Goal: Check status: Check status

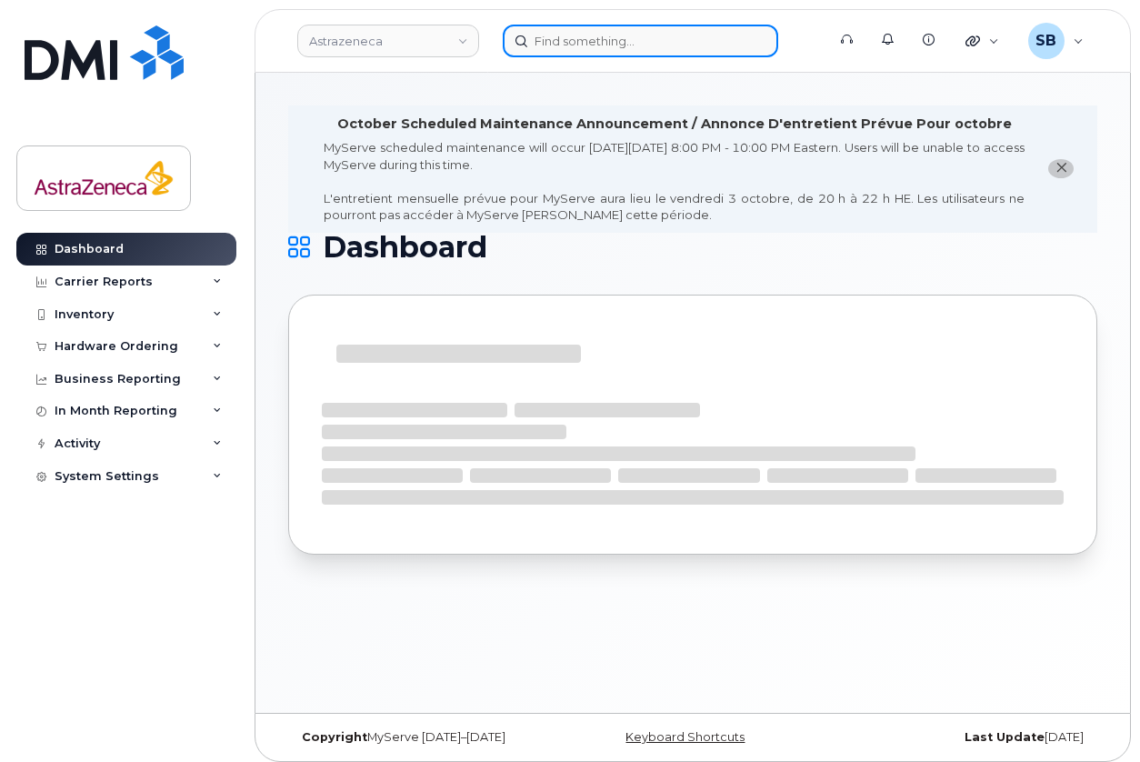
click at [548, 35] on input at bounding box center [640, 41] width 275 height 33
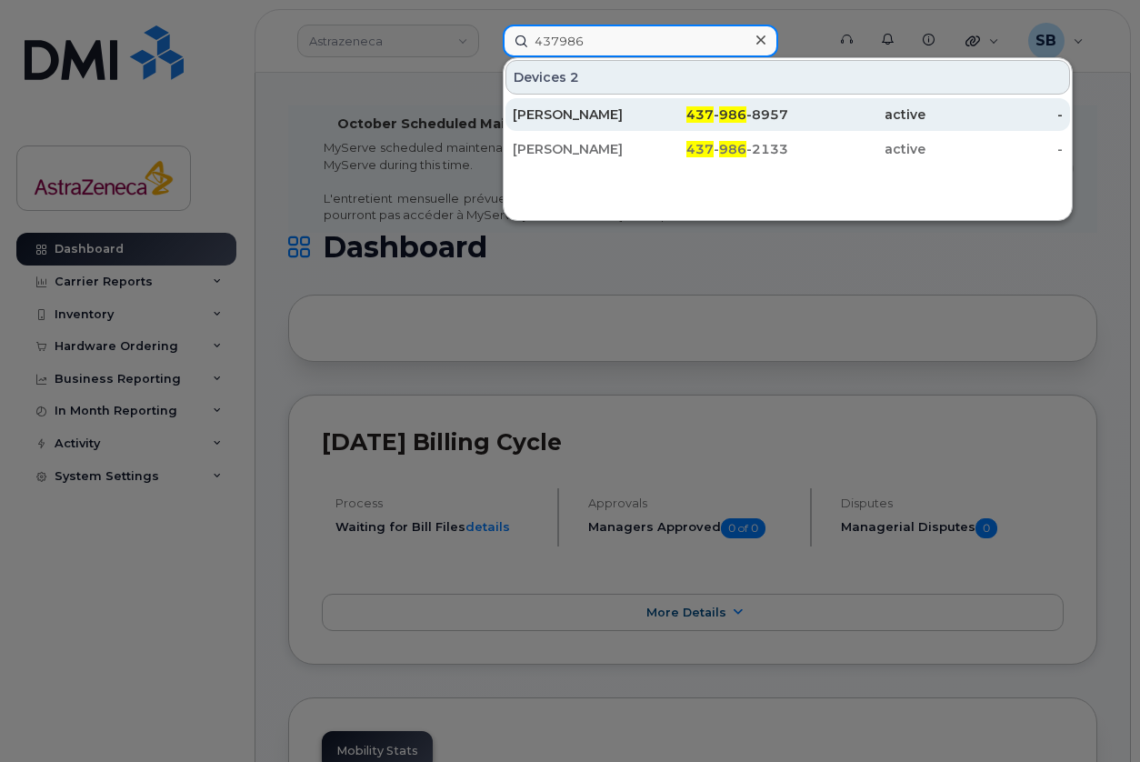
type input "437986"
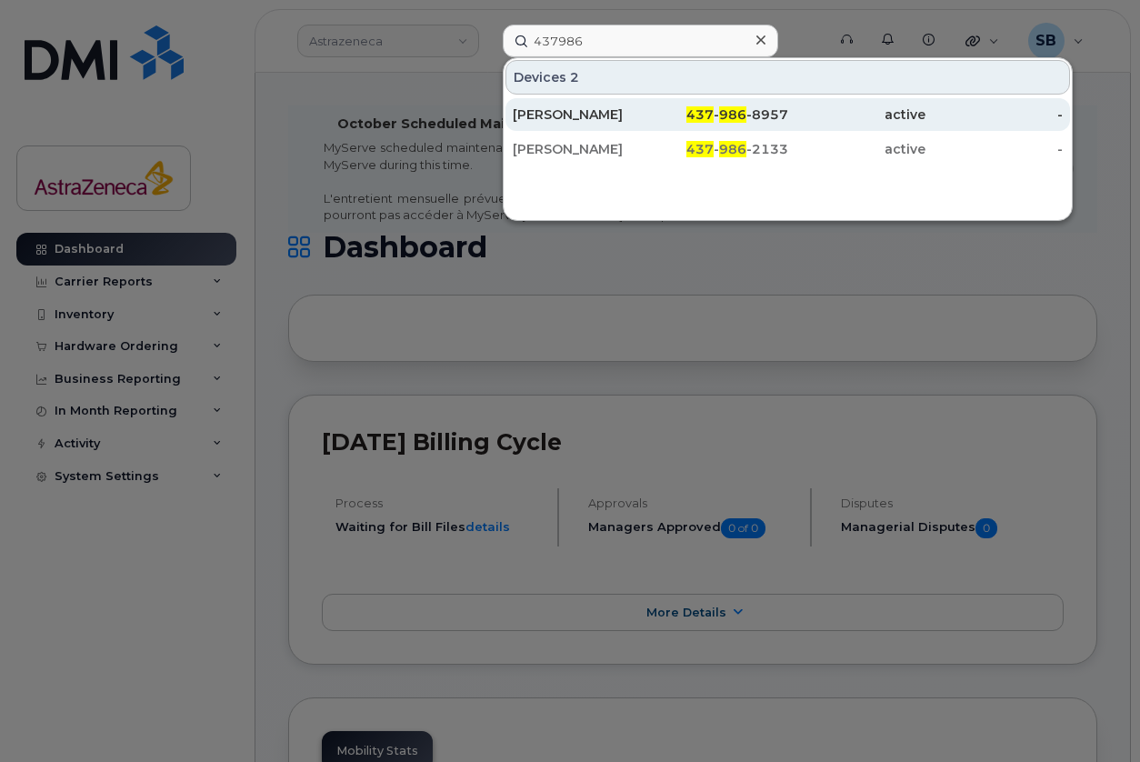
click at [579, 114] on div "[PERSON_NAME]" at bounding box center [581, 114] width 137 height 18
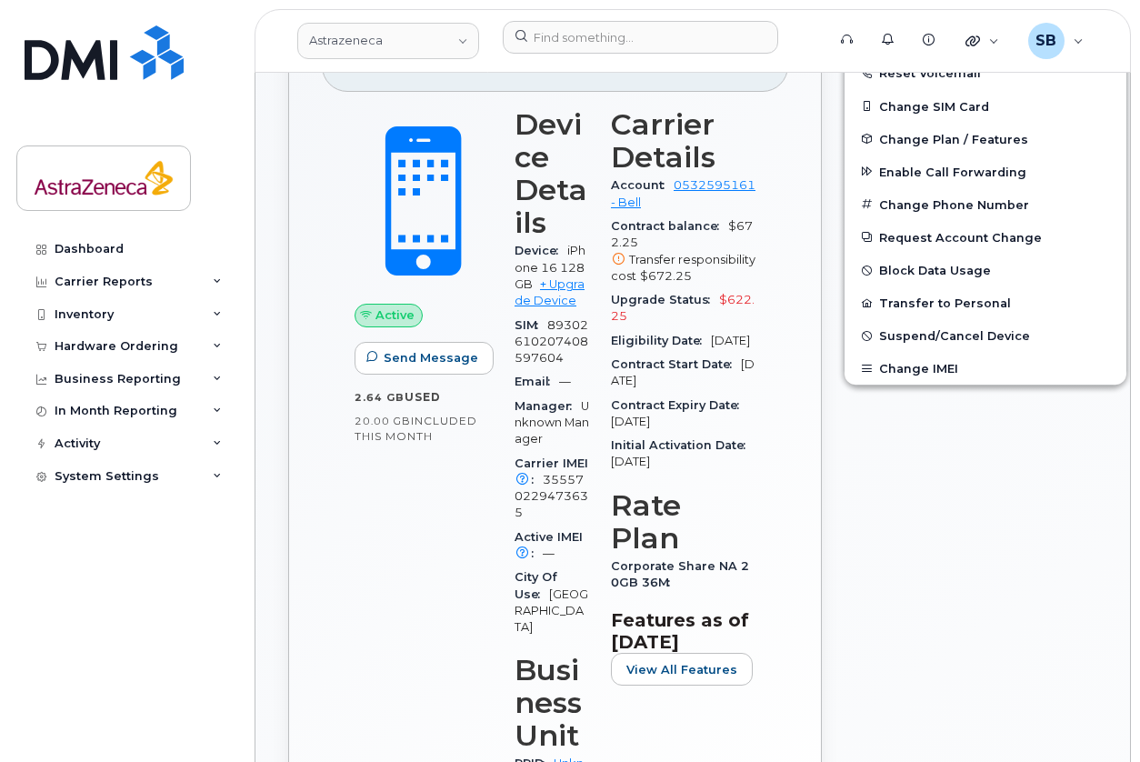
scroll to position [561, 0]
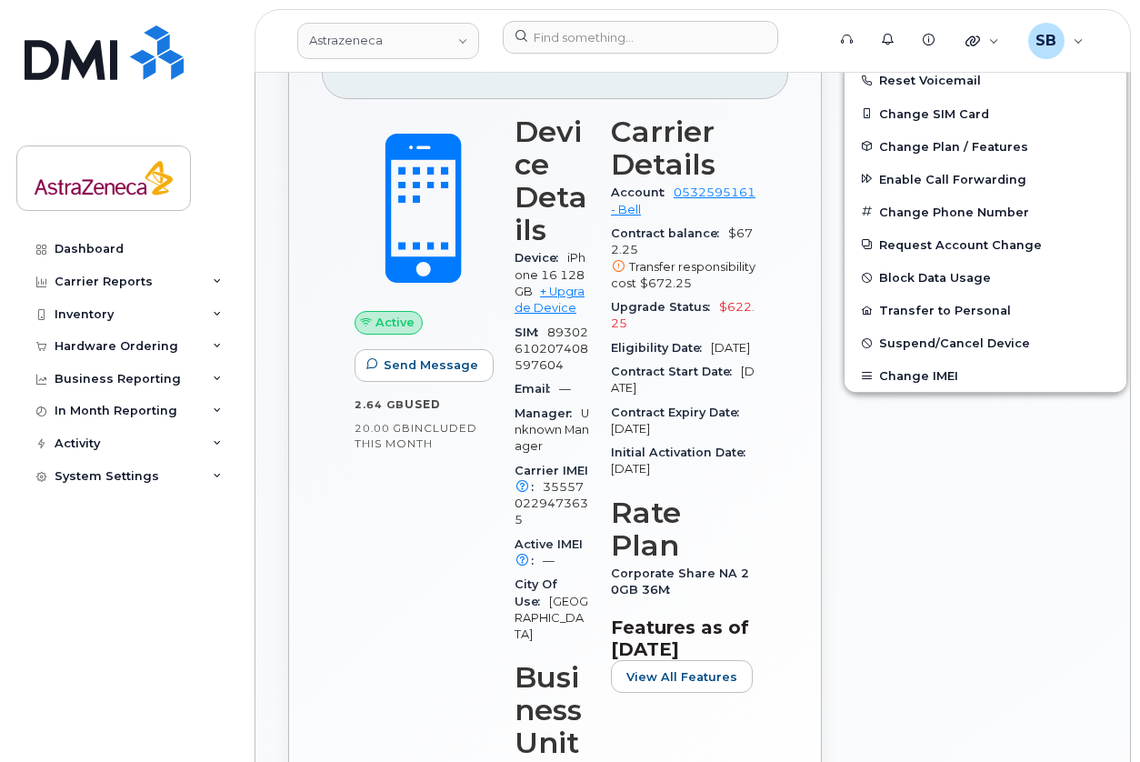
click at [653, 459] on span "Initial Activation Date" at bounding box center [683, 452] width 144 height 14
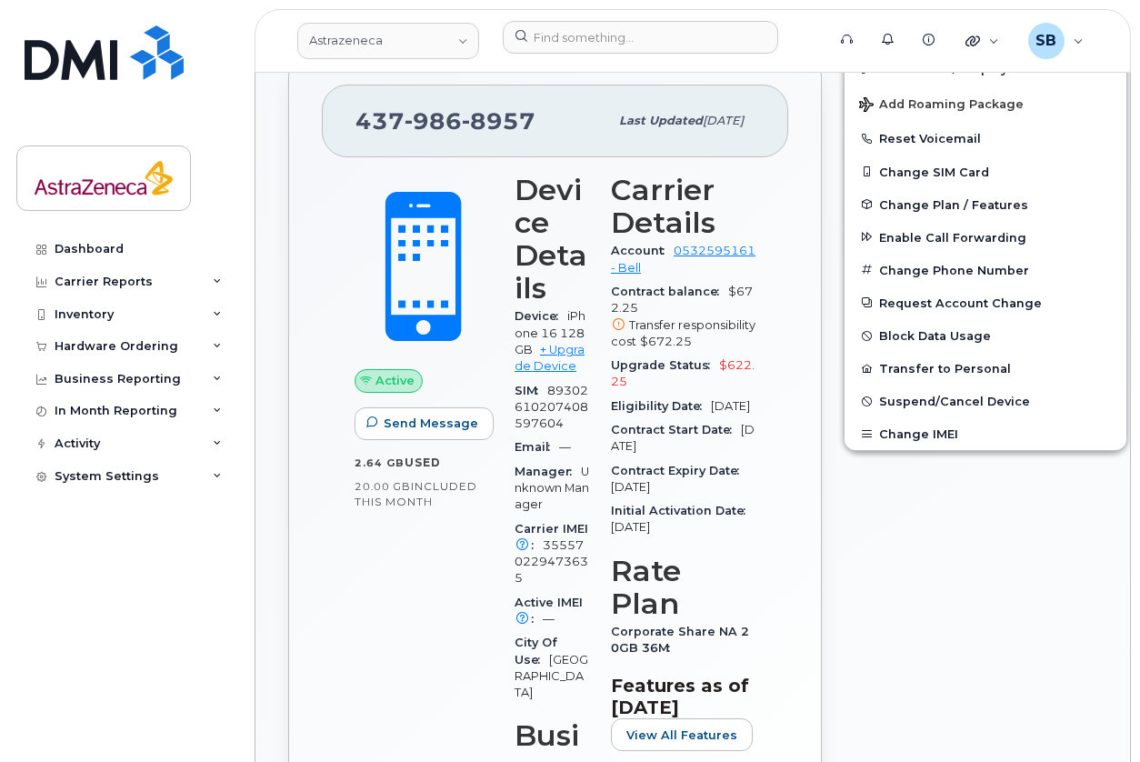
scroll to position [506, 0]
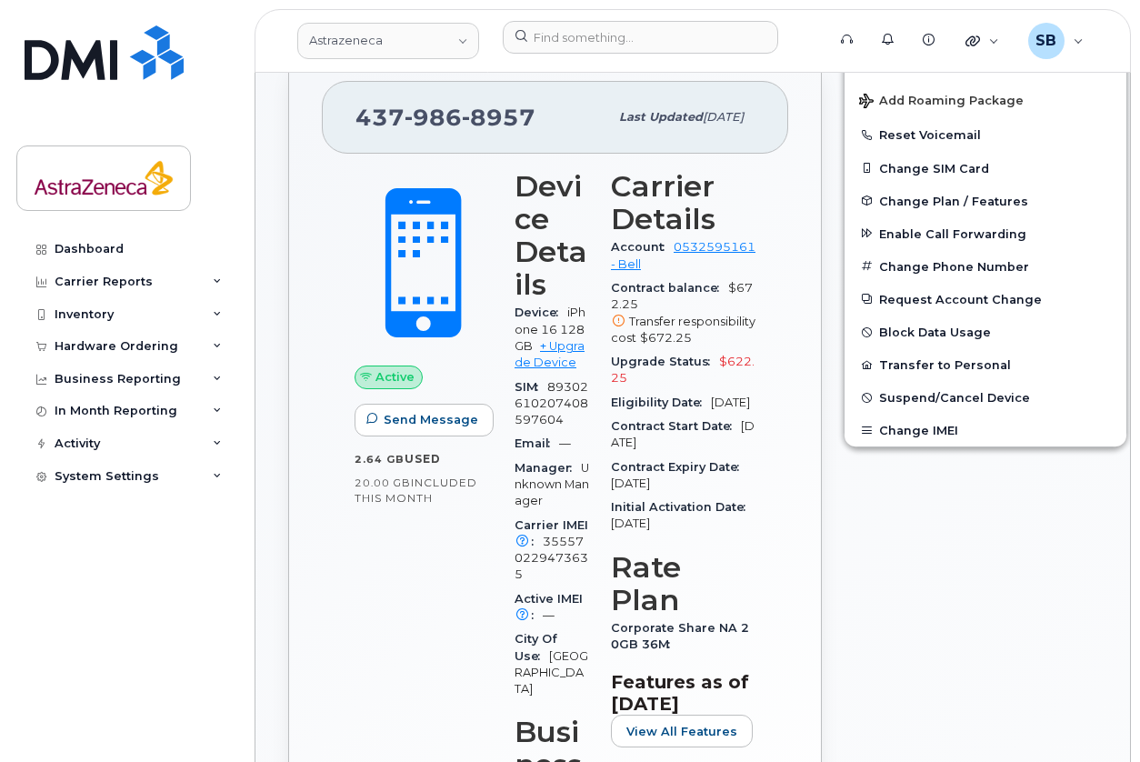
click at [652, 449] on span "[DATE]" at bounding box center [683, 434] width 144 height 30
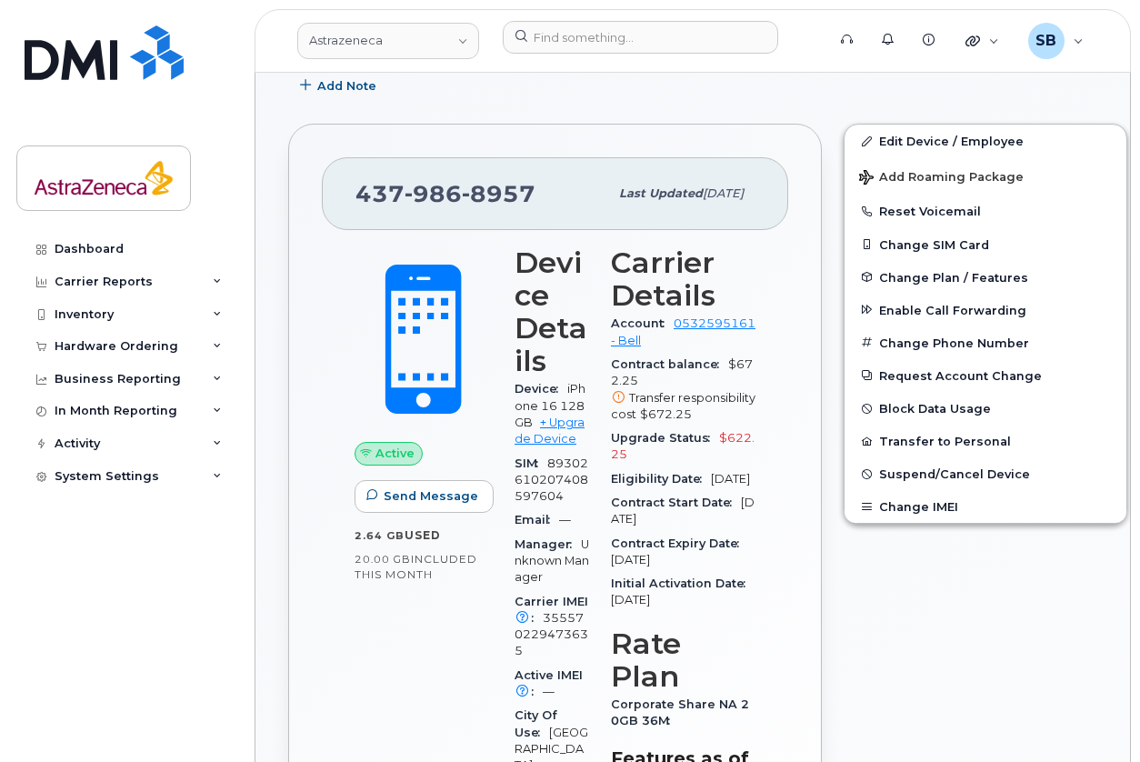
scroll to position [426, 0]
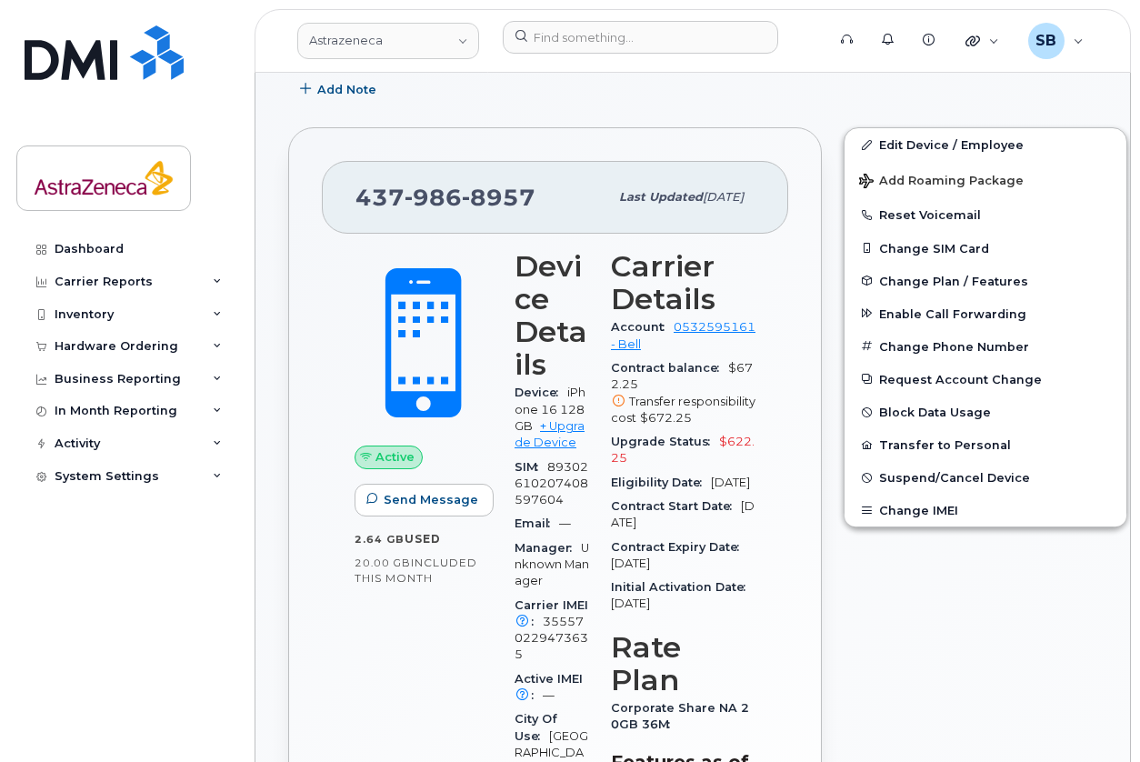
click at [652, 461] on div "Upgrade Status $622.25" at bounding box center [683, 450] width 145 height 41
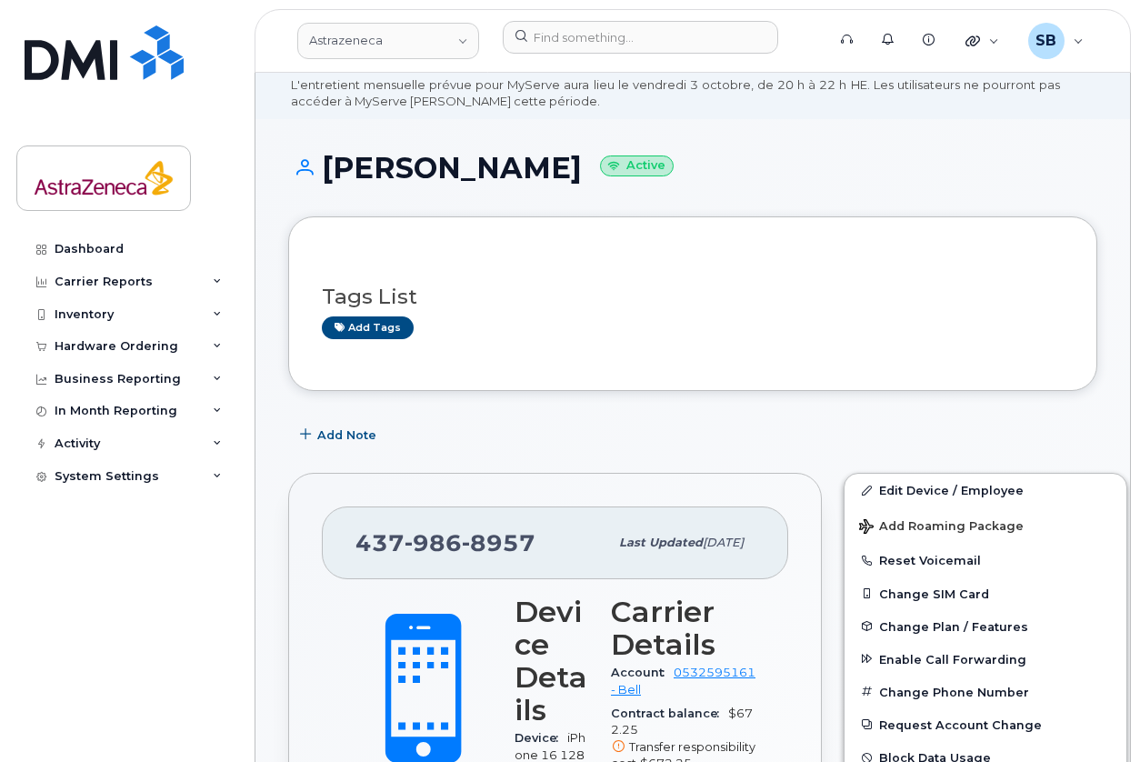
scroll to position [0, 0]
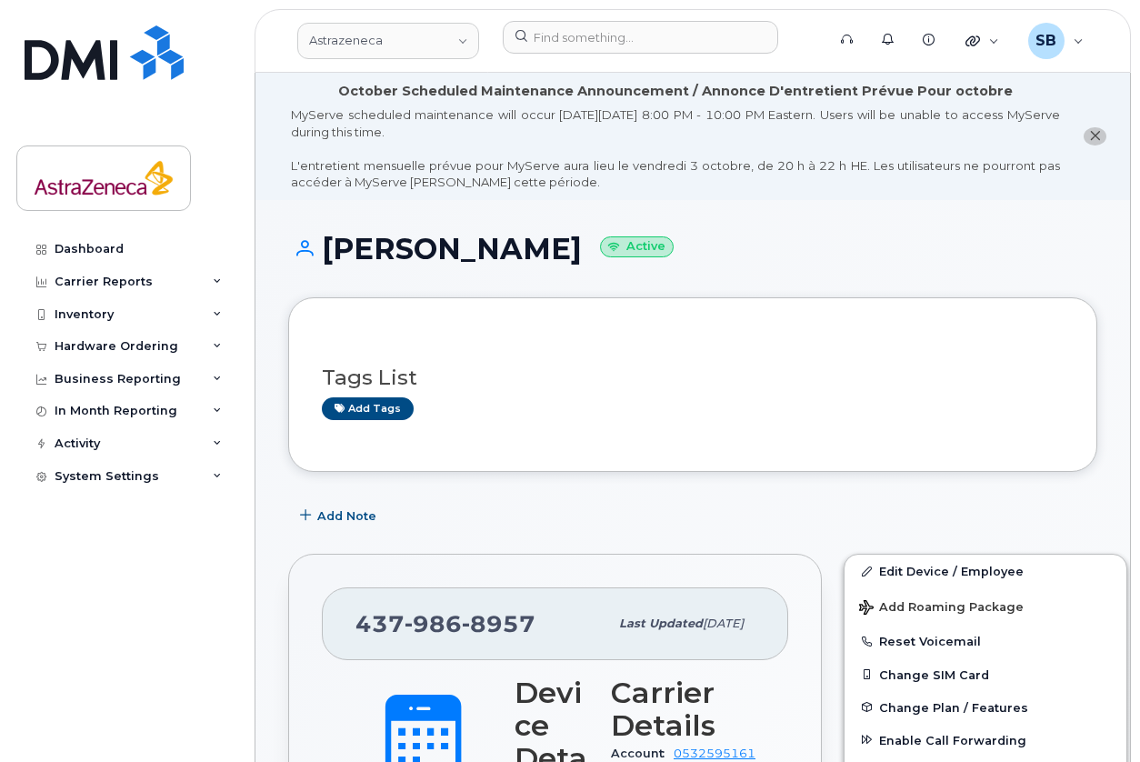
click at [631, 400] on div "Add tags" at bounding box center [685, 408] width 727 height 23
